Goal: Check status: Check status

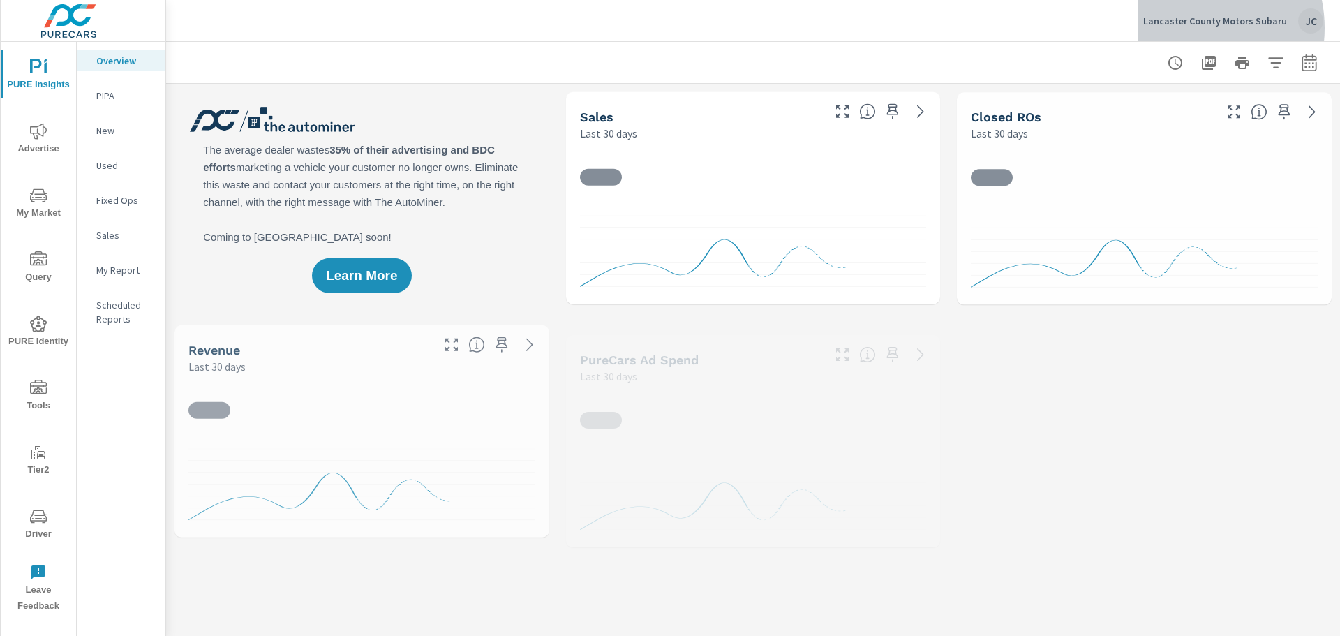
click at [1190, 28] on div "Lancaster County Motors Subaru JC" at bounding box center [1233, 20] width 180 height 25
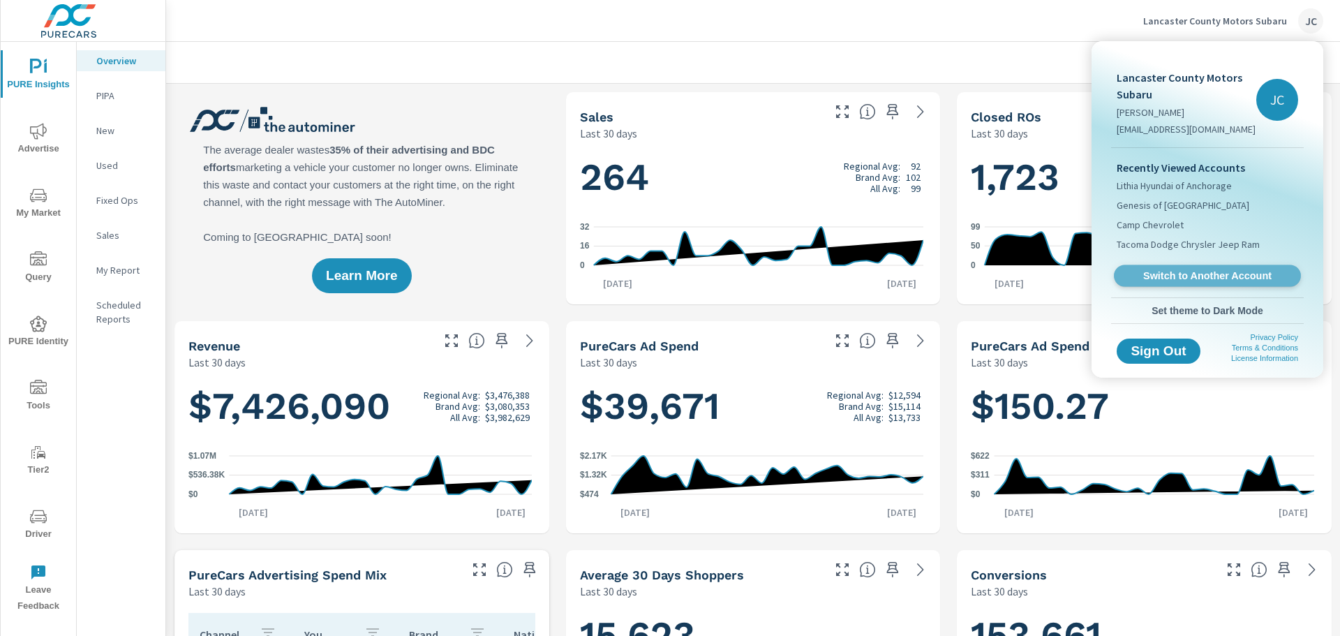
click at [1207, 274] on span "Switch to Another Account" at bounding box center [1206, 275] width 171 height 13
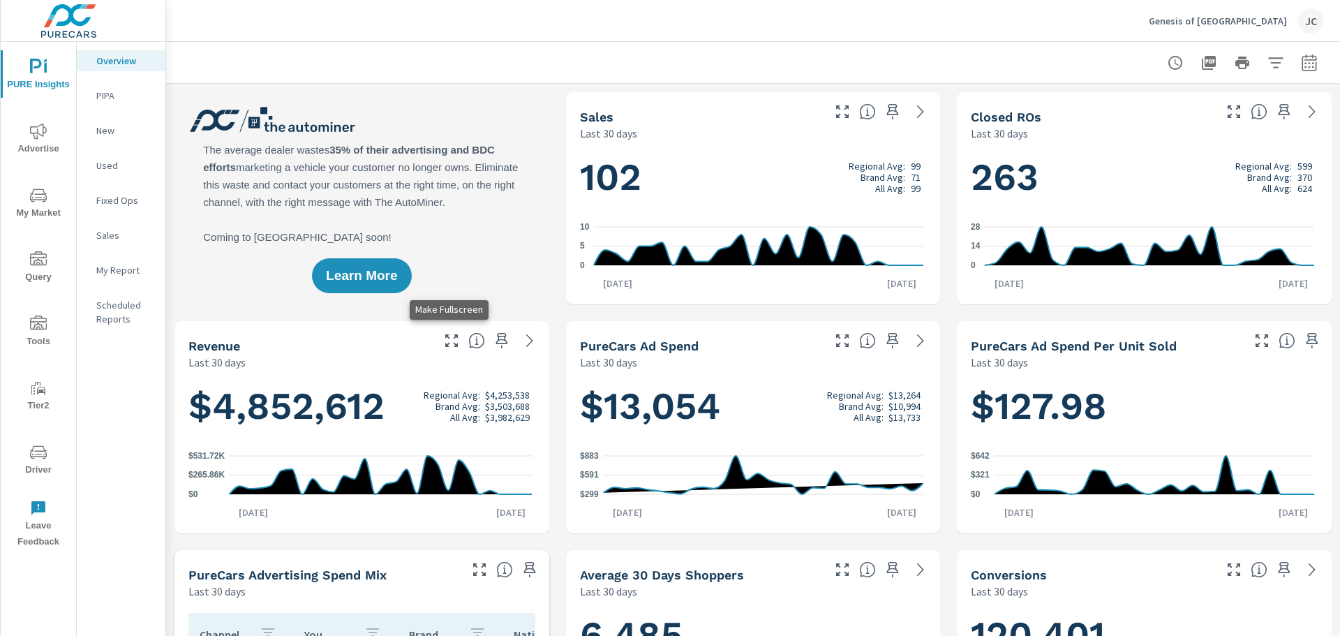
scroll to position [1, 0]
click at [1301, 69] on icon "button" at bounding box center [1309, 62] width 17 height 17
select select "Last 30 days"
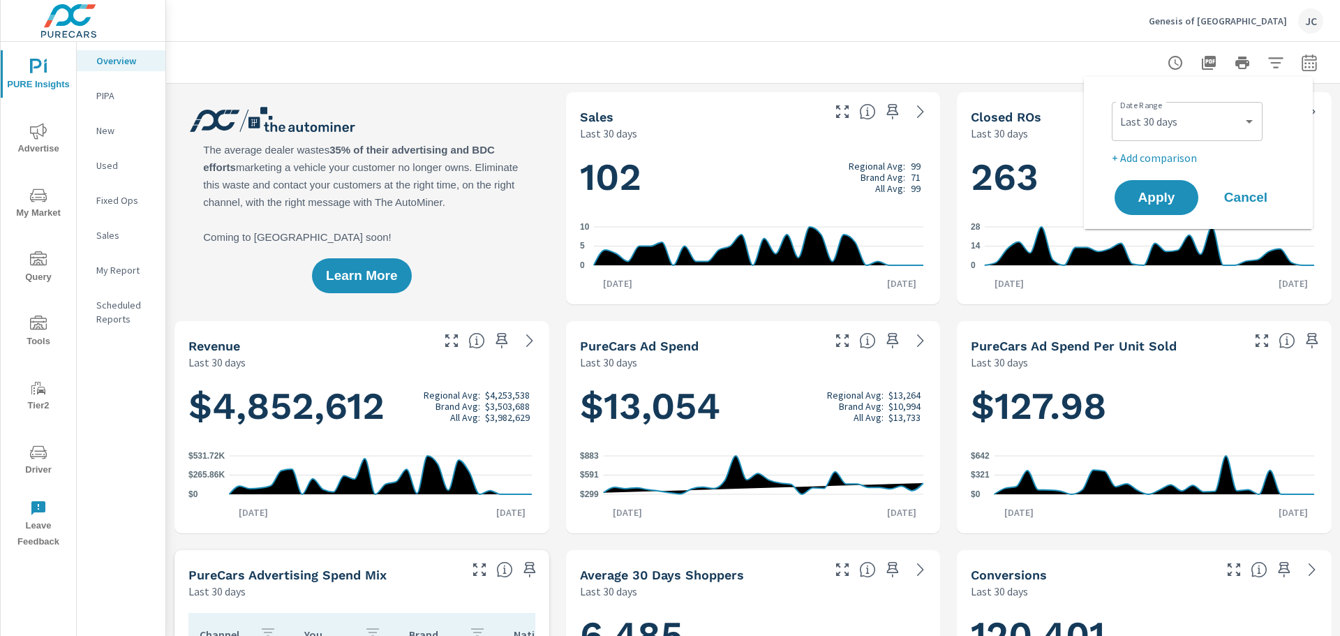
click at [1179, 162] on p "+ Add comparison" at bounding box center [1201, 157] width 179 height 17
select select "Previous period"
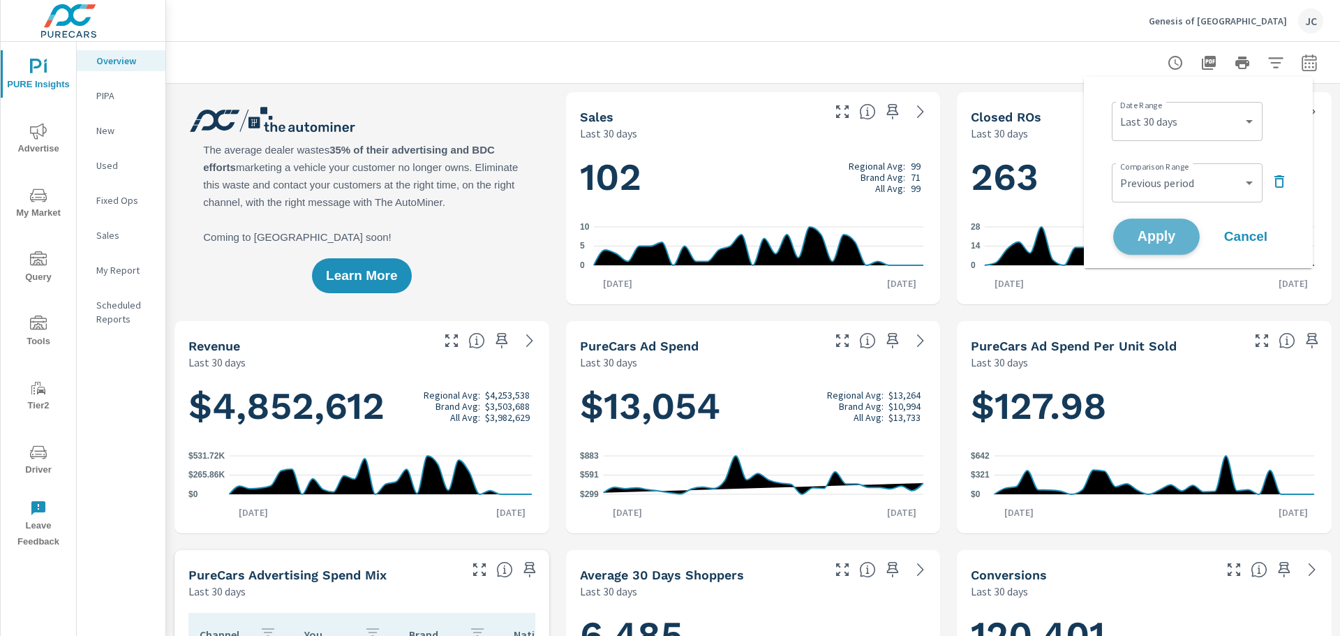
click at [1159, 232] on span "Apply" at bounding box center [1156, 236] width 57 height 13
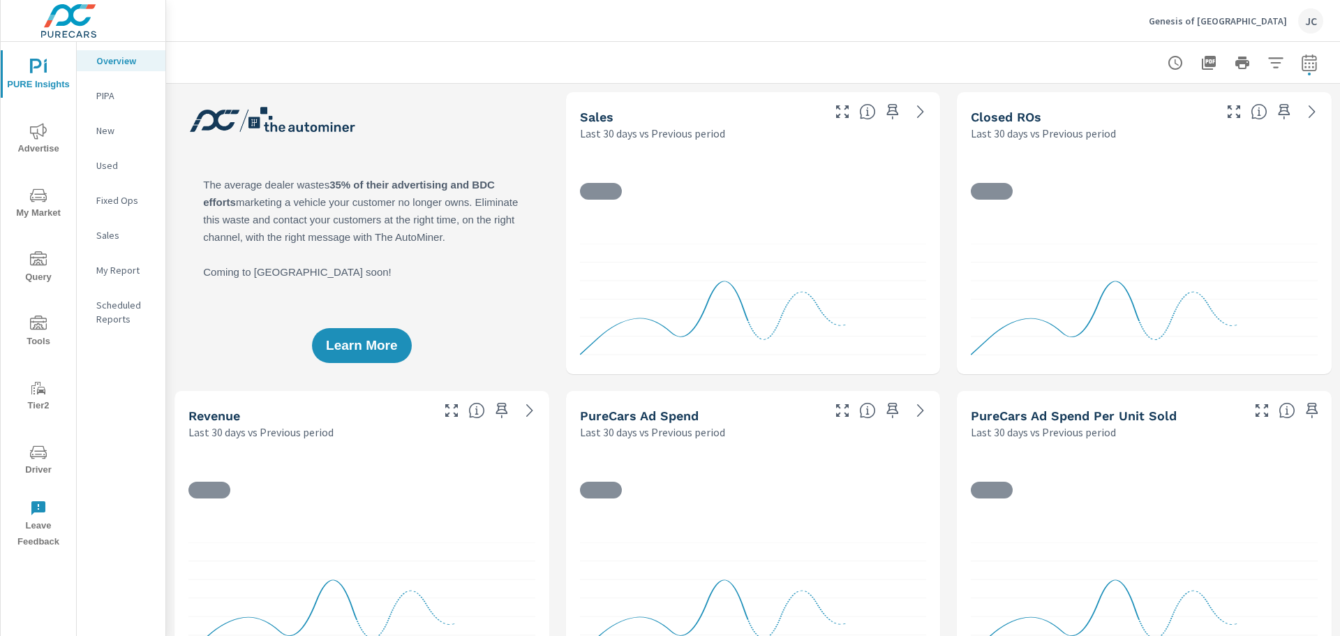
scroll to position [1, 0]
